Goal: Task Accomplishment & Management: Use online tool/utility

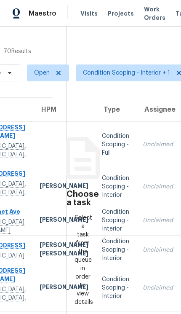
scroll to position [0, 71]
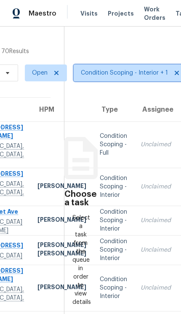
click at [129, 73] on span "Condition Scoping - Interior + 1" at bounding box center [124, 73] width 87 height 8
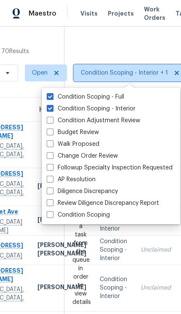
click at [128, 73] on span "Condition Scoping - Interior + 1" at bounding box center [124, 73] width 87 height 8
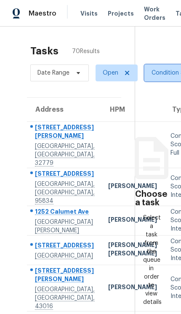
scroll to position [0, 0]
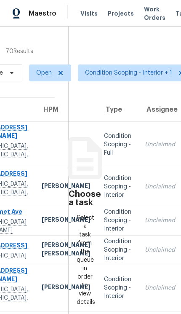
scroll to position [0, 67]
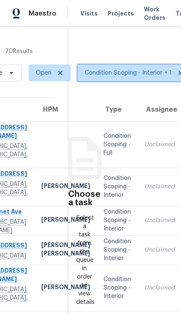
click at [129, 73] on span "Condition Scoping - Interior + 1" at bounding box center [128, 73] width 87 height 8
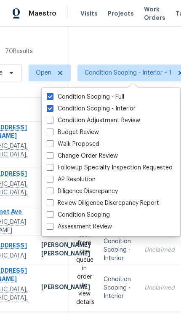
click at [87, 214] on label "Condition Scoping" at bounding box center [78, 215] width 63 height 8
click at [52, 214] on input "Condition Scoping" at bounding box center [49, 213] width 5 height 5
checkbox input "true"
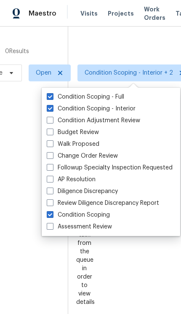
click at [104, 111] on label "Condition Scoping - Interior" at bounding box center [91, 108] width 89 height 8
click at [52, 110] on input "Condition Scoping - Interior" at bounding box center [49, 106] width 5 height 5
click at [104, 111] on label "Condition Scoping - Interior" at bounding box center [91, 108] width 89 height 8
click at [52, 110] on input "Condition Scoping - Interior" at bounding box center [49, 106] width 5 height 5
checkbox input "true"
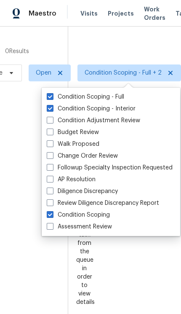
click at [107, 97] on label "Condition Scoping - Full" at bounding box center [85, 97] width 77 height 8
click at [52, 97] on input "Condition Scoping - Full" at bounding box center [49, 95] width 5 height 5
checkbox input "false"
click at [93, 111] on label "Condition Scoping - Interior" at bounding box center [91, 108] width 89 height 8
click at [52, 110] on input "Condition Scoping - Interior" at bounding box center [49, 106] width 5 height 5
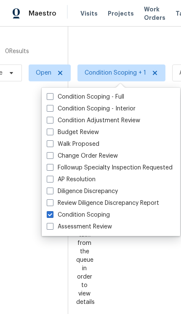
checkbox input "false"
click at [119, 50] on div at bounding box center [90, 157] width 181 height 314
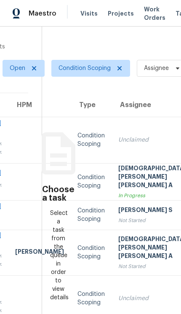
scroll to position [5, 93]
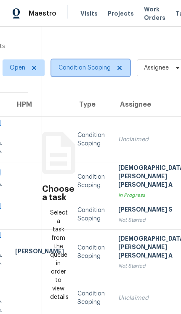
click at [83, 70] on span "Condition Scoping" at bounding box center [85, 68] width 52 height 8
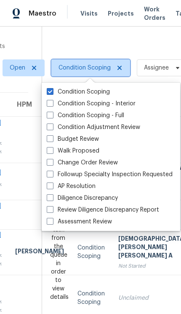
click at [83, 69] on span "Condition Scoping" at bounding box center [85, 68] width 52 height 8
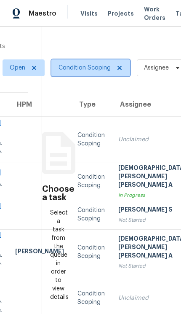
click at [83, 70] on span "Condition Scoping" at bounding box center [85, 68] width 52 height 8
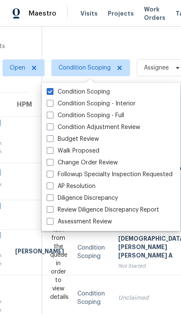
click at [96, 103] on label "Condition Scoping - Interior" at bounding box center [91, 103] width 89 height 8
click at [52, 103] on input "Condition Scoping - Interior" at bounding box center [49, 101] width 5 height 5
checkbox input "true"
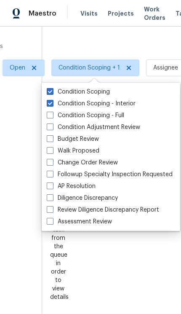
click at [93, 114] on label "Condition Scoping - Full" at bounding box center [85, 115] width 77 height 8
click at [52, 114] on input "Condition Scoping - Full" at bounding box center [49, 113] width 5 height 5
checkbox input "true"
click at [149, 48] on div at bounding box center [90, 157] width 181 height 314
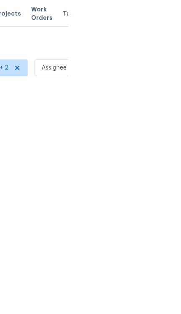
scroll to position [0, 112]
